Goal: Information Seeking & Learning: Learn about a topic

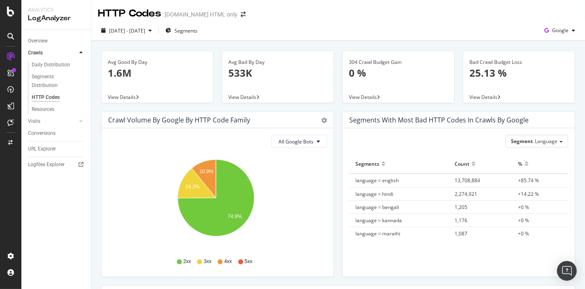
scroll to position [492, 0]
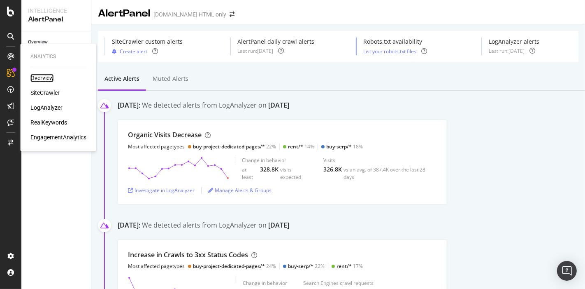
click at [39, 77] on div "Overview" at bounding box center [41, 78] width 23 height 8
